Goal: Navigation & Orientation: Find specific page/section

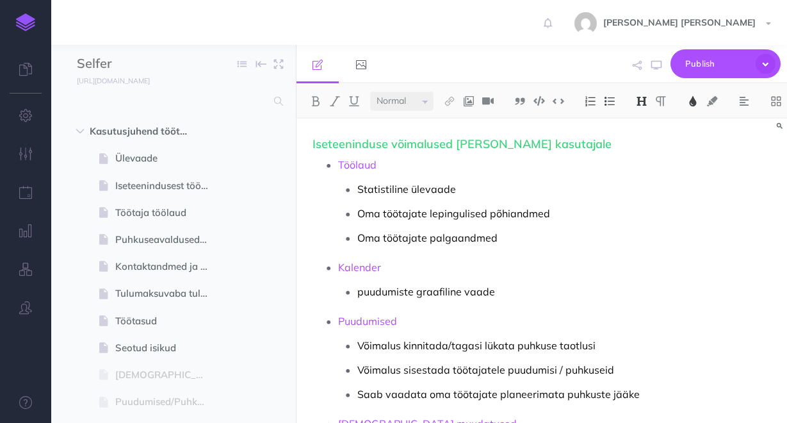
select select "null"
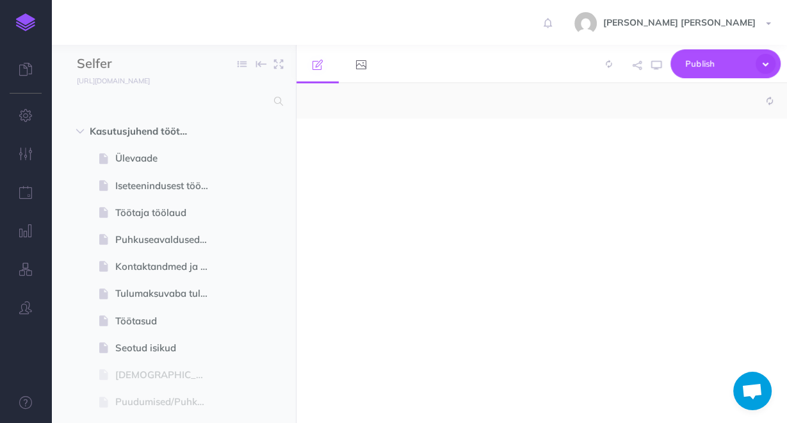
select select "null"
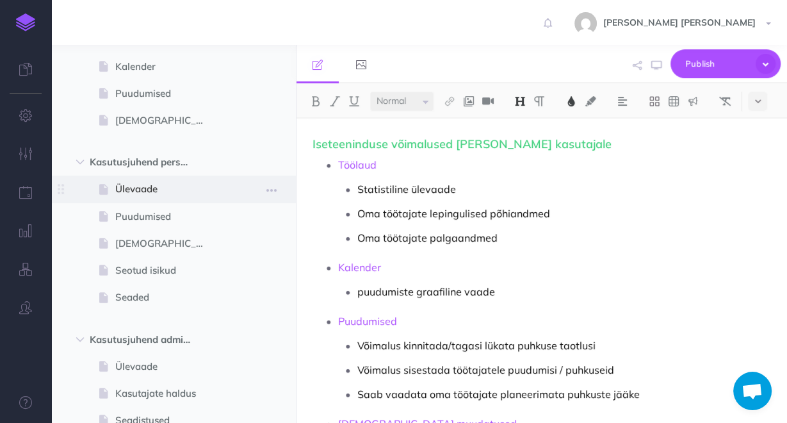
scroll to position [564, 0]
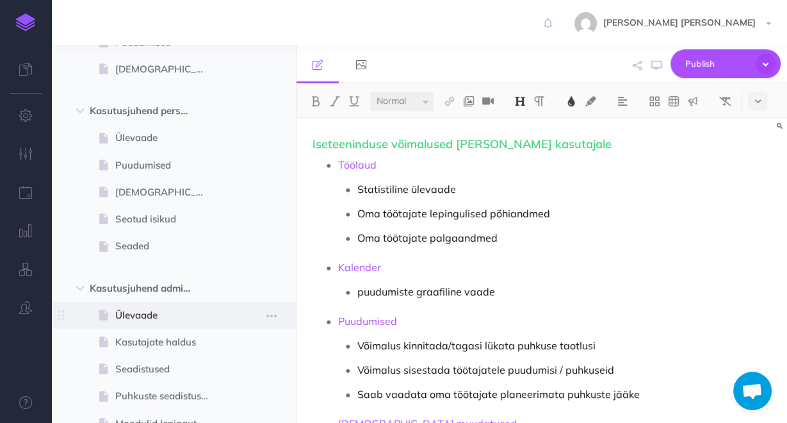
click at [144, 310] on span "Ülevaade" at bounding box center [167, 315] width 104 height 15
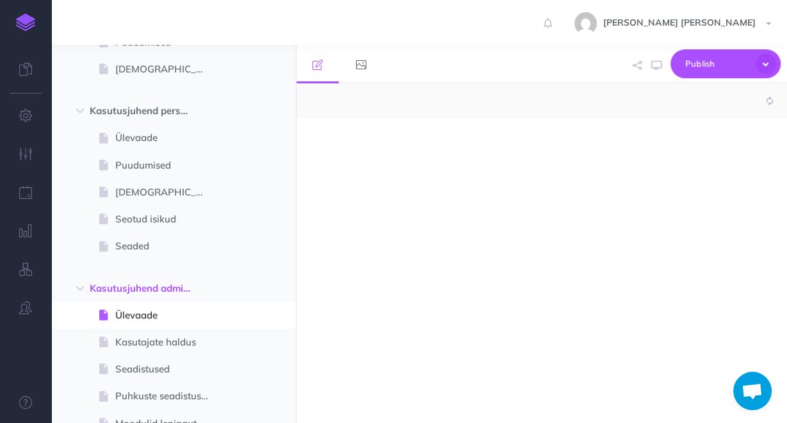
select select "null"
